Goal: Entertainment & Leisure: Consume media (video, audio)

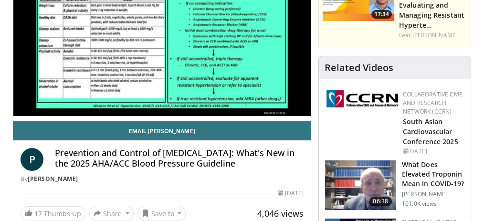
scroll to position [95, 0]
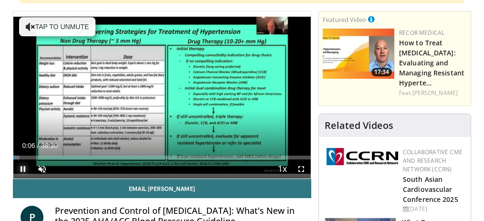
click at [20, 166] on span "Video Player" at bounding box center [22, 168] width 19 height 19
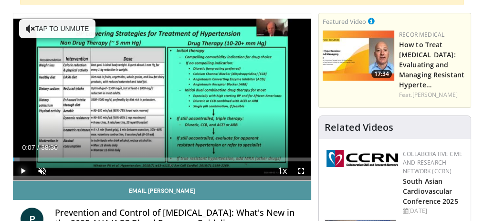
scroll to position [127, 0]
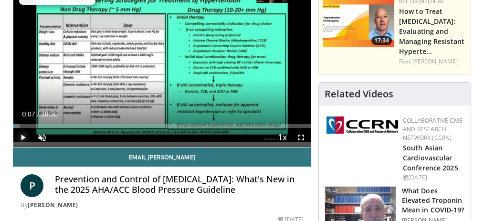
click at [23, 135] on span "Video Player" at bounding box center [22, 137] width 19 height 19
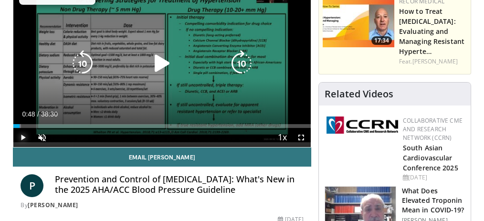
click at [19, 125] on div "Loaded : 2.59% 00:48 00:37" at bounding box center [161, 126] width 297 height 4
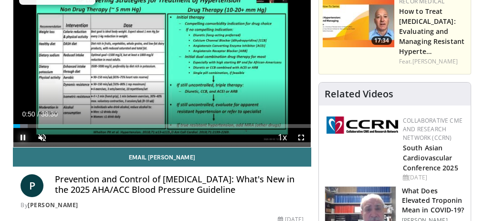
click at [22, 136] on span "Video Player" at bounding box center [22, 137] width 19 height 19
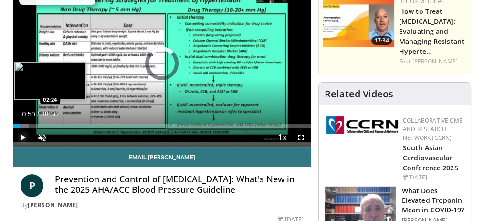
click at [31, 124] on div "Loaded : 5.18% 00:50 02:24" at bounding box center [161, 126] width 297 height 4
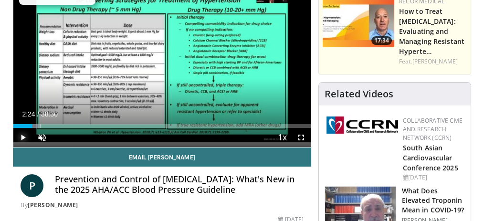
click at [24, 136] on span "Video Player" at bounding box center [22, 137] width 19 height 19
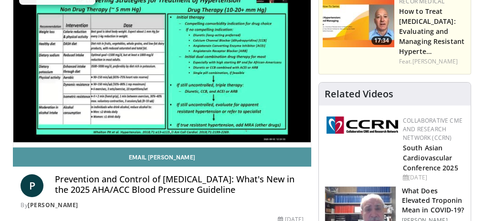
scroll to position [95, 0]
